Goal: Information Seeking & Learning: Understand process/instructions

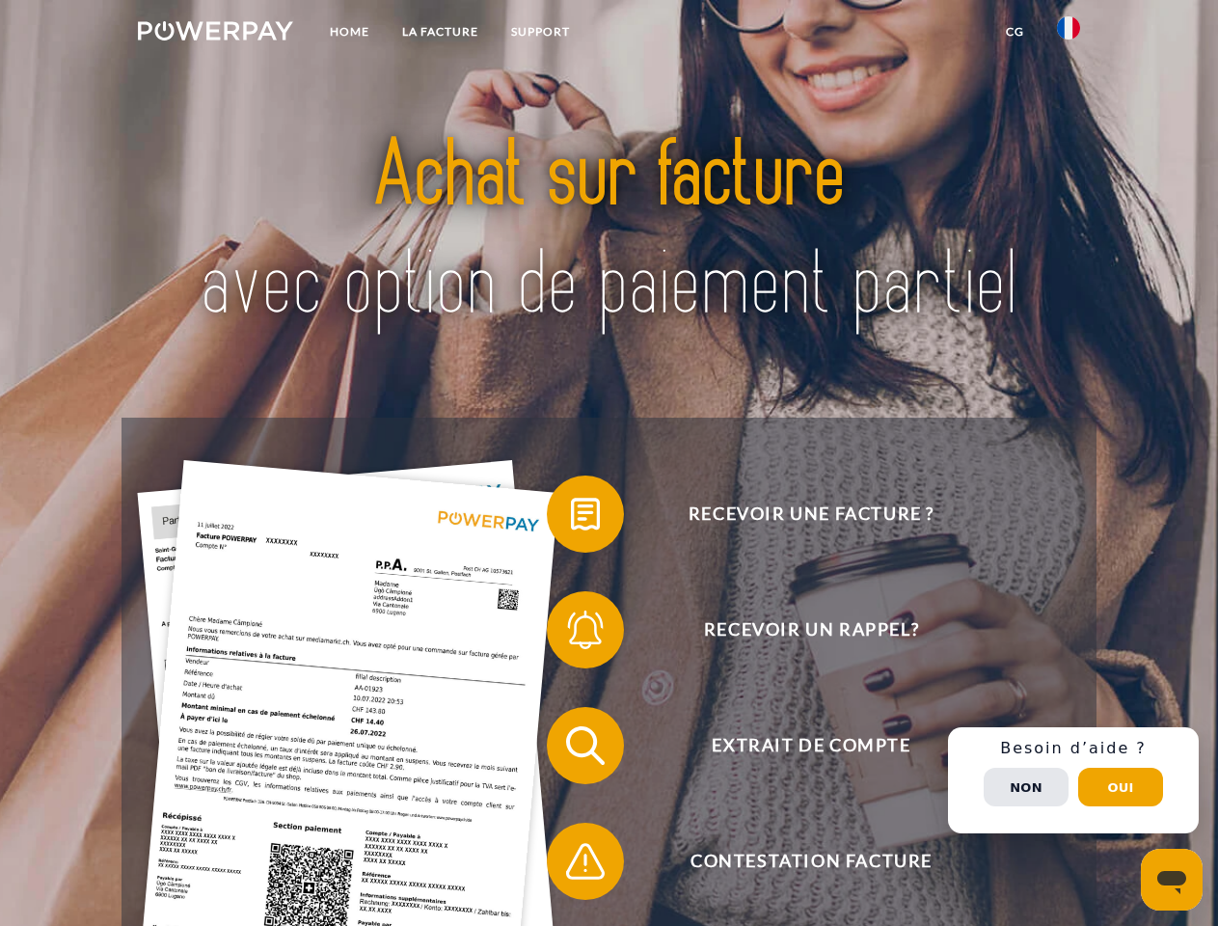
click at [215, 34] on img at bounding box center [215, 30] width 155 height 19
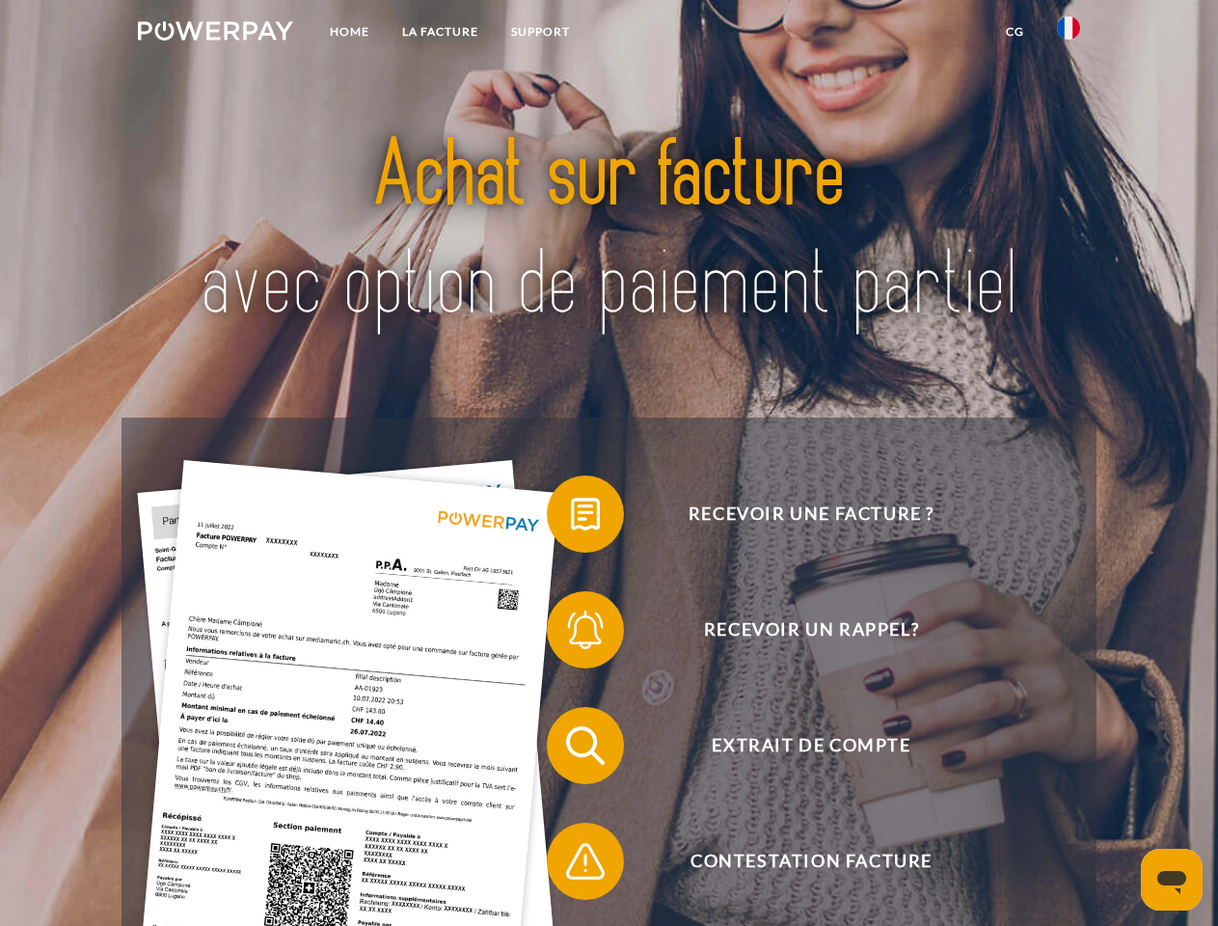
click at [1068, 34] on img at bounding box center [1068, 27] width 23 height 23
click at [1014, 32] on link "CG" at bounding box center [1014, 31] width 51 height 35
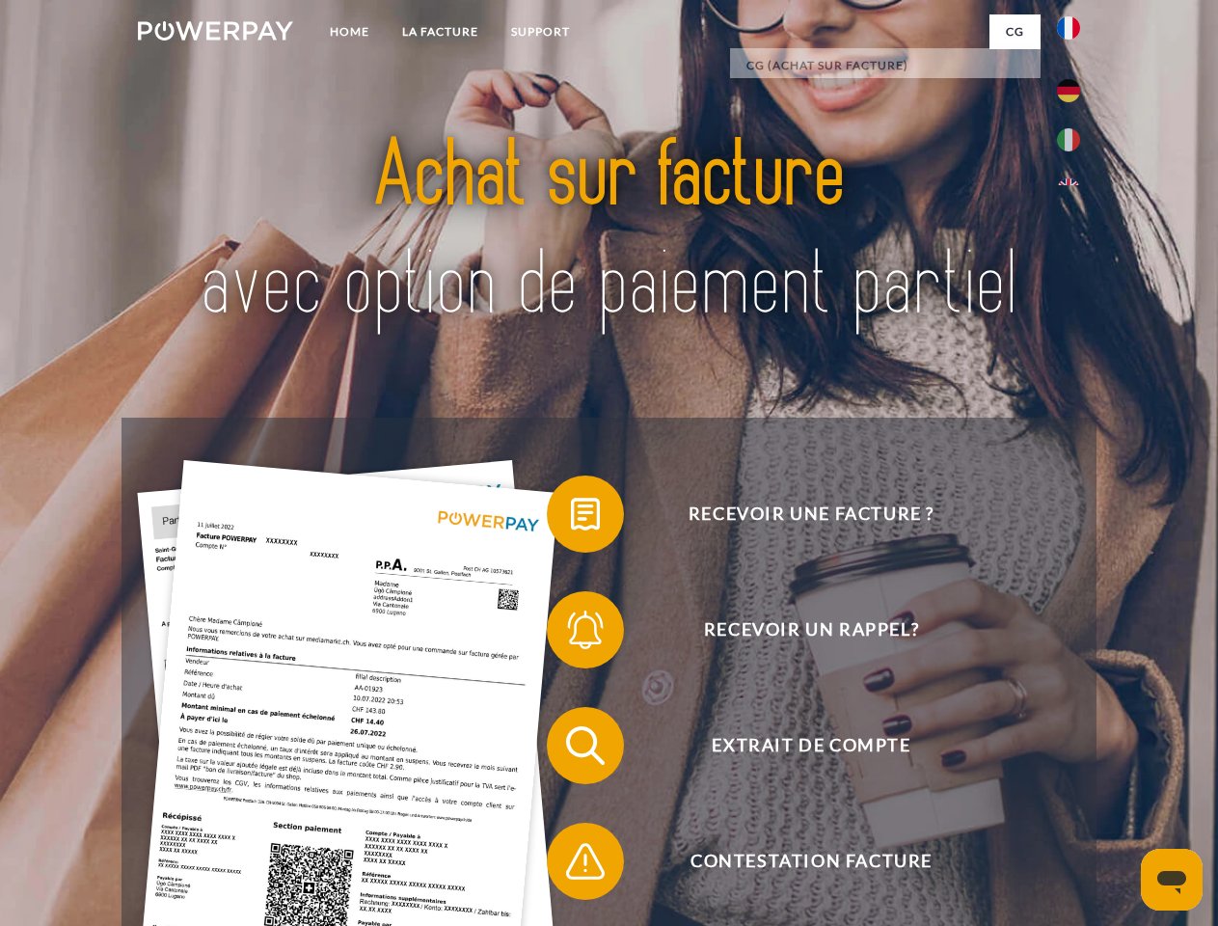
click at [571, 518] on span at bounding box center [556, 514] width 96 height 96
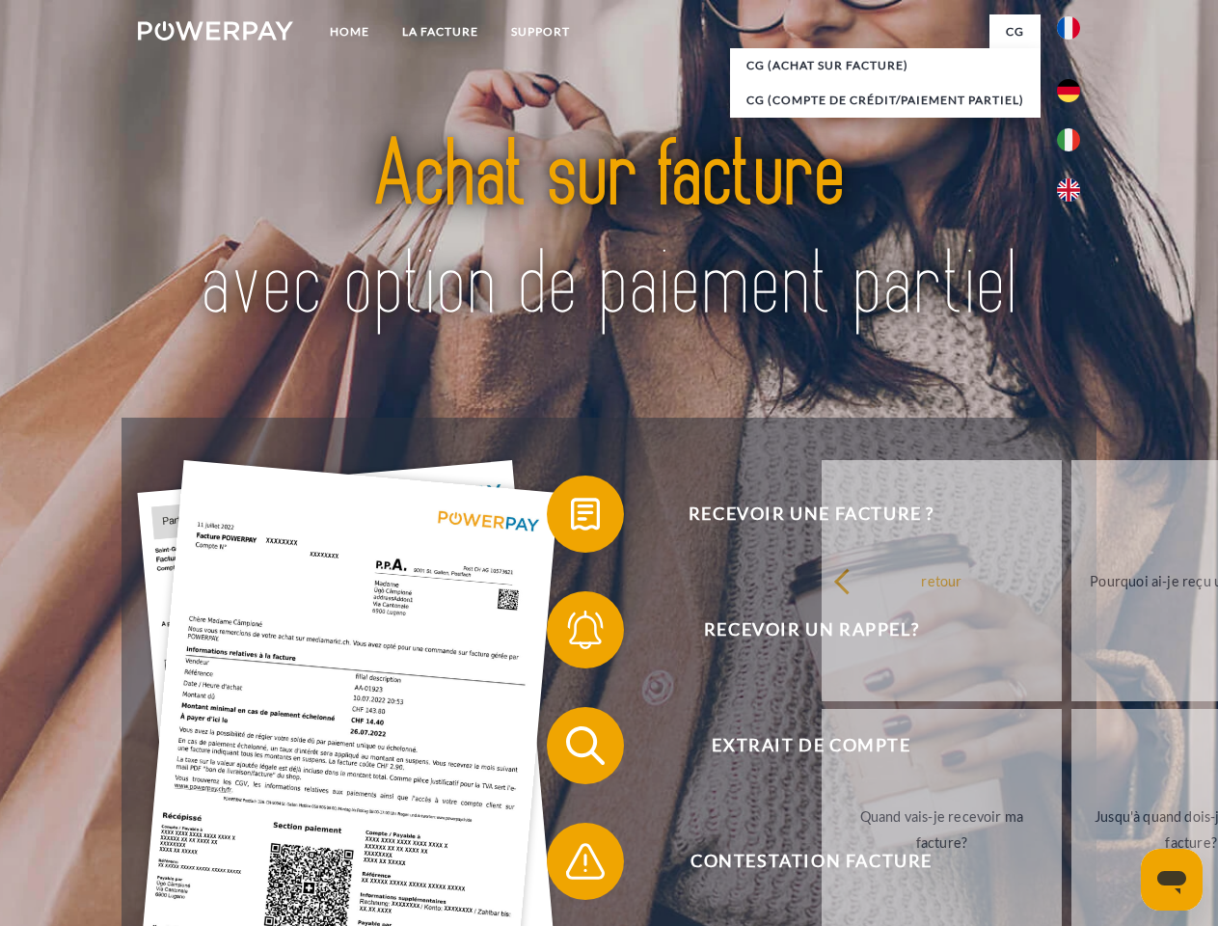
click at [571, 634] on div "Recevoir une facture ? Recevoir un rappel? Extrait de compte retour" at bounding box center [609, 803] width 974 height 771
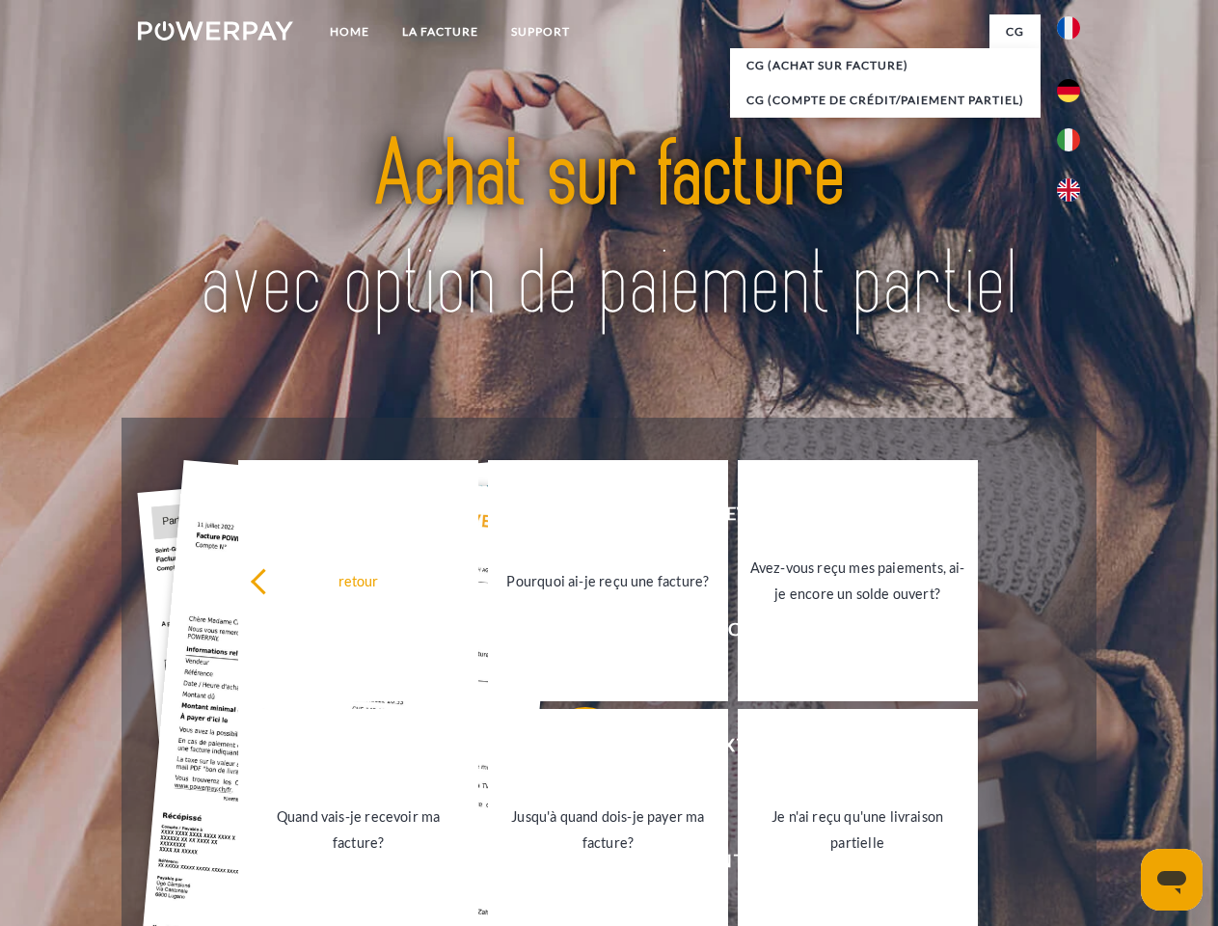
click at [571, 749] on link "Jusqu'à quand dois-je payer ma facture?" at bounding box center [608, 829] width 240 height 241
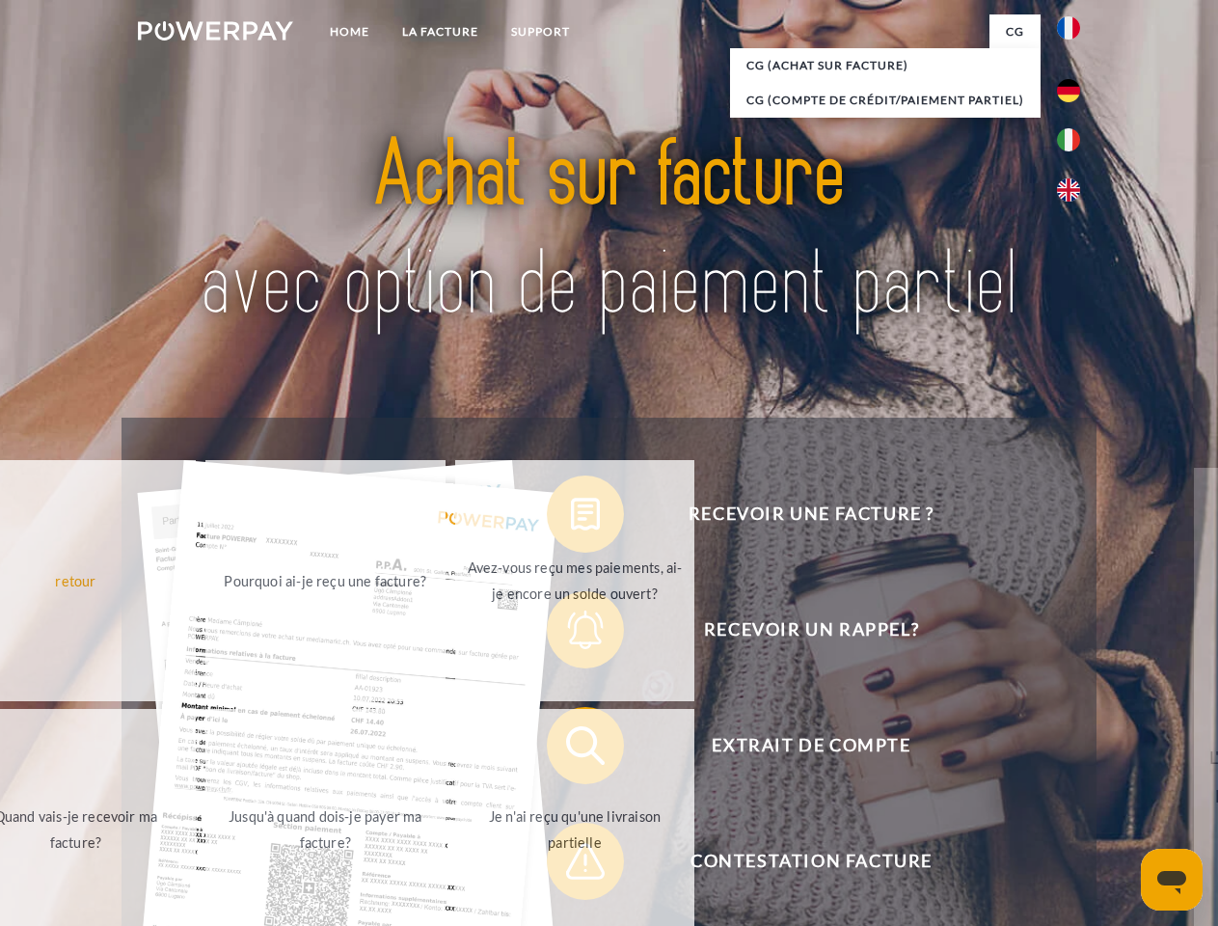
click at [571, 865] on div "retour Pourquoi ai-je reçu une facture? Avez-vous reçu mes paiements, ai-je enc…" at bounding box center [325, 705] width 779 height 498
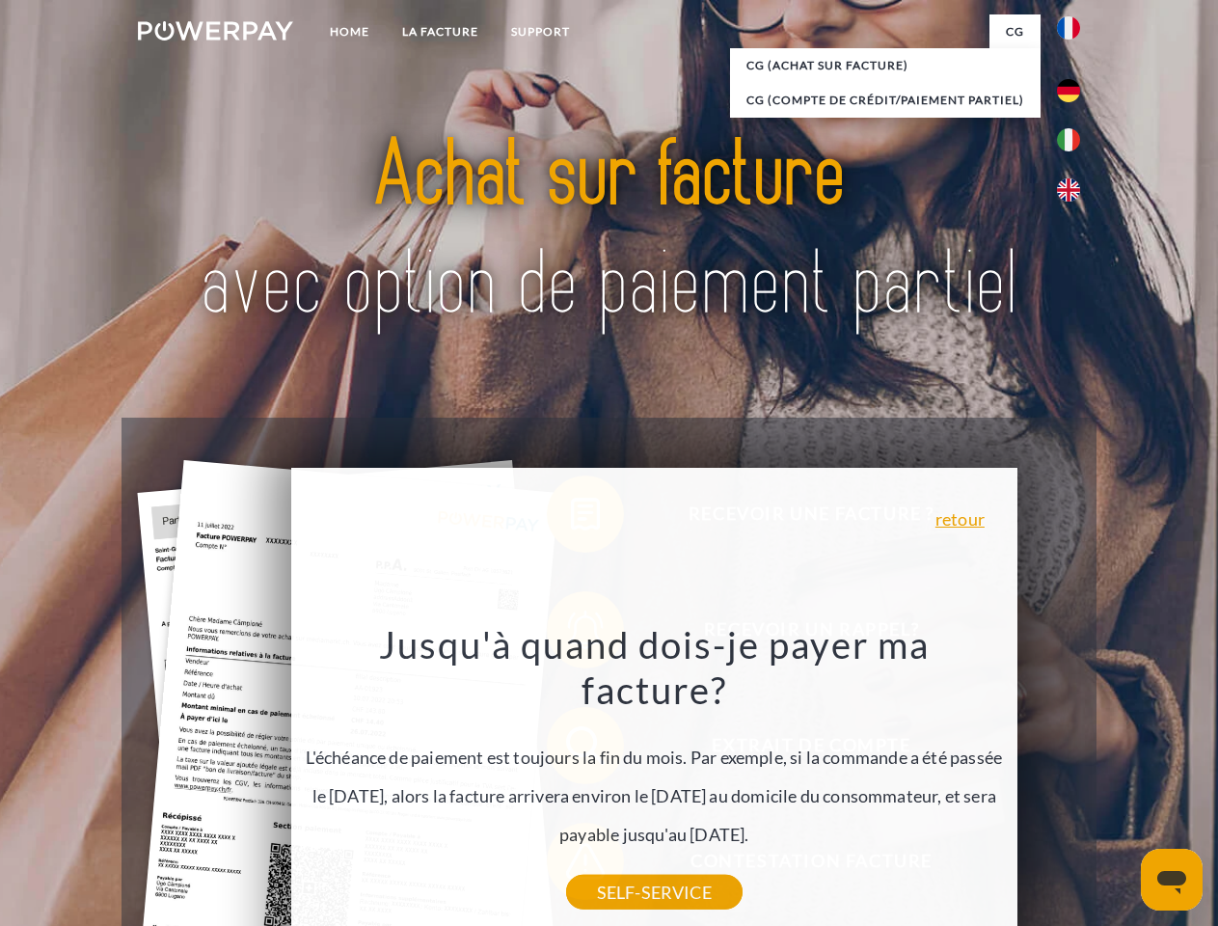
click at [1073, 780] on div "Recevoir une facture ? Recevoir un rappel? Extrait de compte retour" at bounding box center [609, 803] width 974 height 771
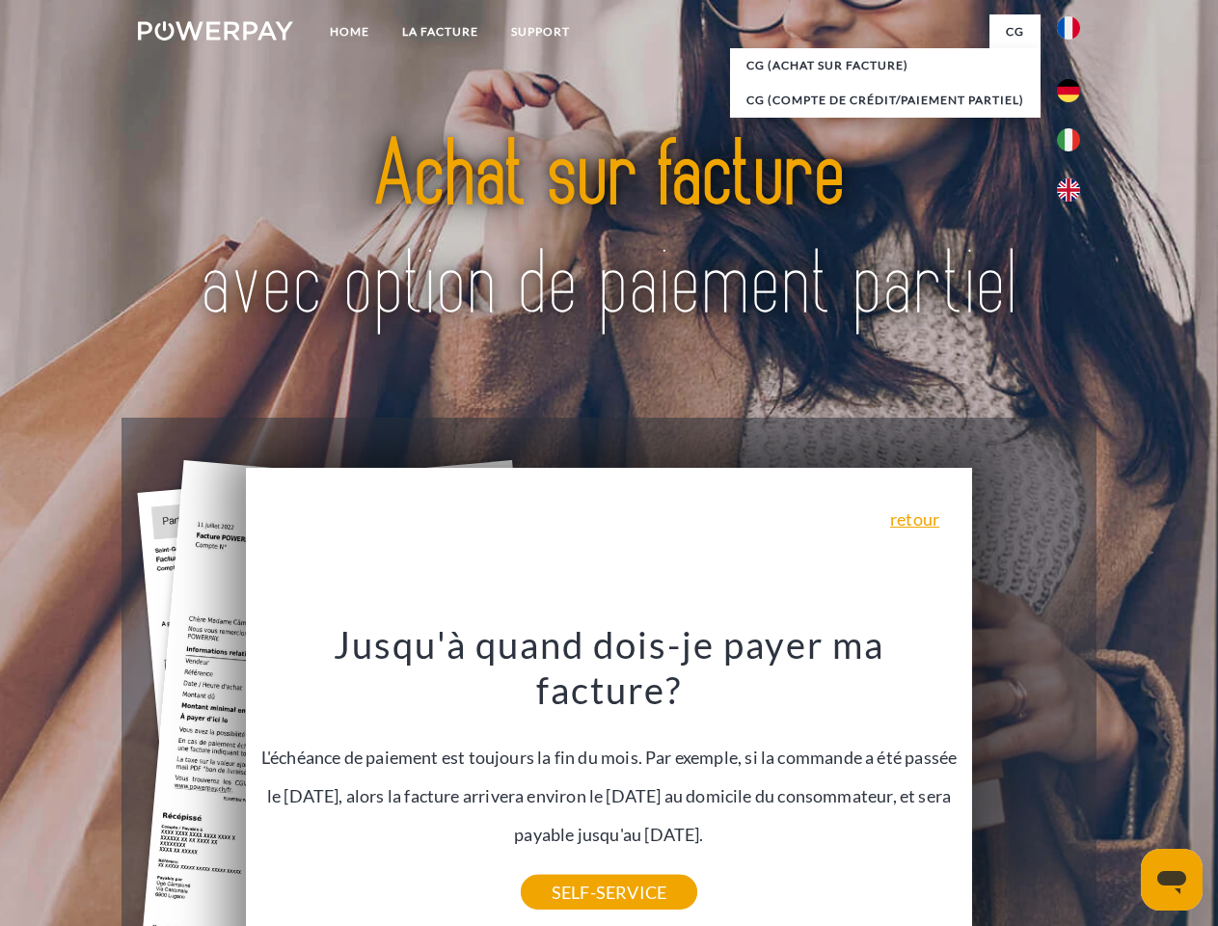
click at [1026, 784] on span "Extrait de compte" at bounding box center [811, 745] width 473 height 77
click at [1121, 787] on header "Home LA FACTURE Support" at bounding box center [609, 666] width 1218 height 1332
